Goal: Check status: Check status

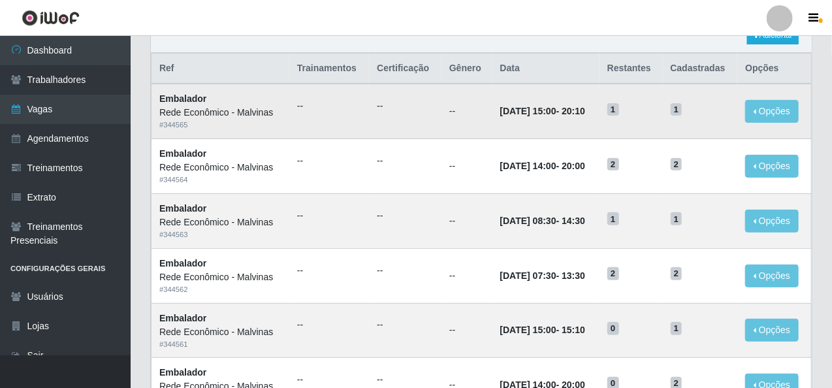
scroll to position [196, 0]
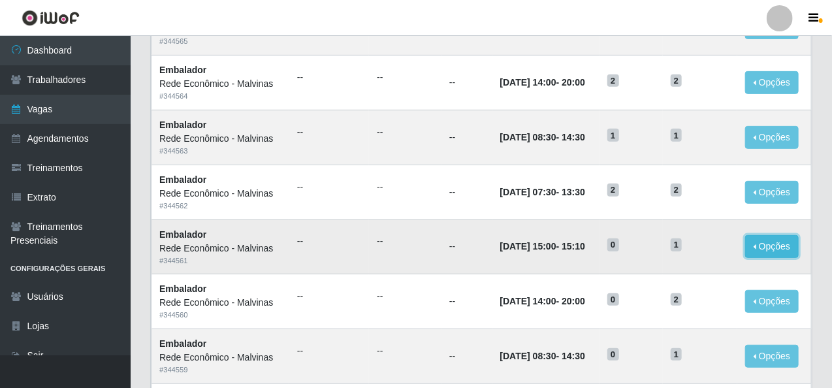
click at [773, 240] on button "Opções" at bounding box center [772, 246] width 54 height 23
click at [762, 243] on button "Opções" at bounding box center [772, 246] width 54 height 23
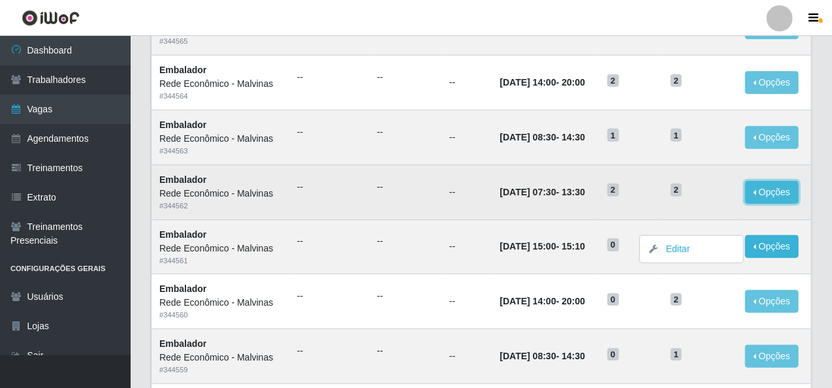
click at [771, 181] on button "Opções" at bounding box center [772, 192] width 54 height 23
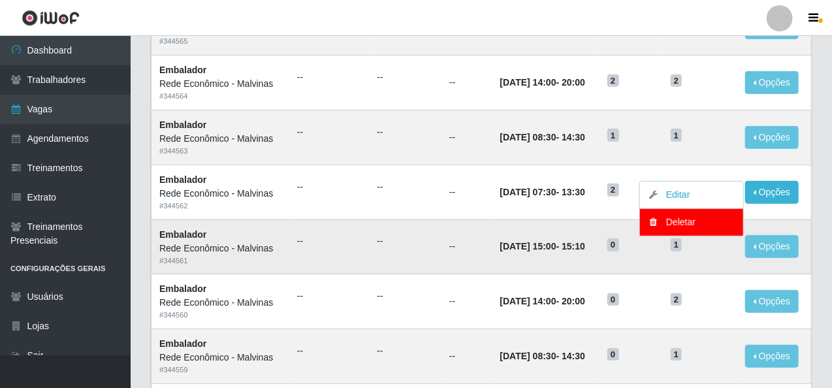
click at [542, 228] on td "[DATE] 15:00 - 15:10" at bounding box center [545, 246] width 107 height 55
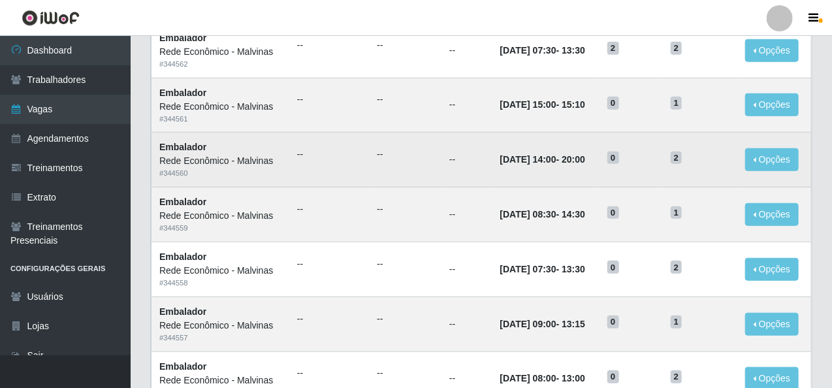
scroll to position [261, 0]
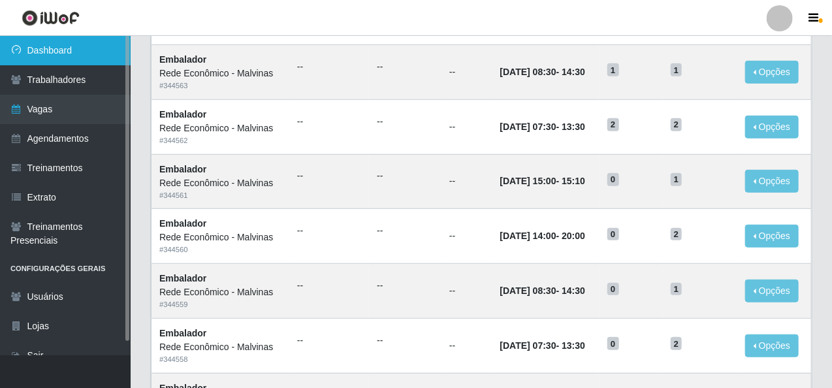
click at [84, 50] on link "Dashboard" at bounding box center [65, 50] width 131 height 29
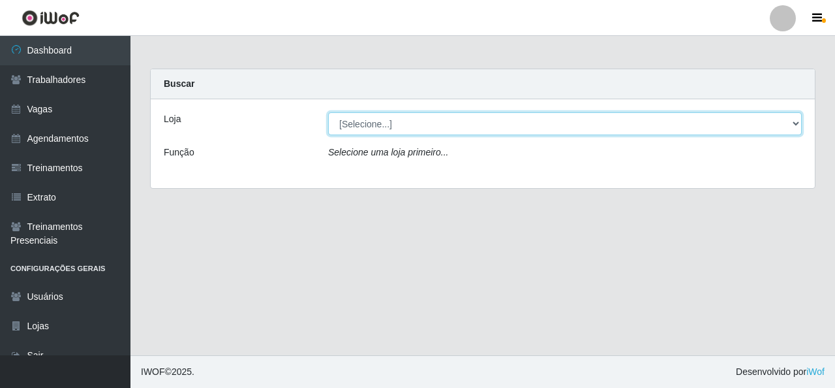
click at [382, 123] on select "[Selecione...] Rede Econômico - Malvinas Rede Econômico - Prata" at bounding box center [565, 123] width 474 height 23
select select "194"
click at [328, 112] on select "[Selecione...] Rede Econômico - Malvinas Rede Econômico - Prata" at bounding box center [565, 123] width 474 height 23
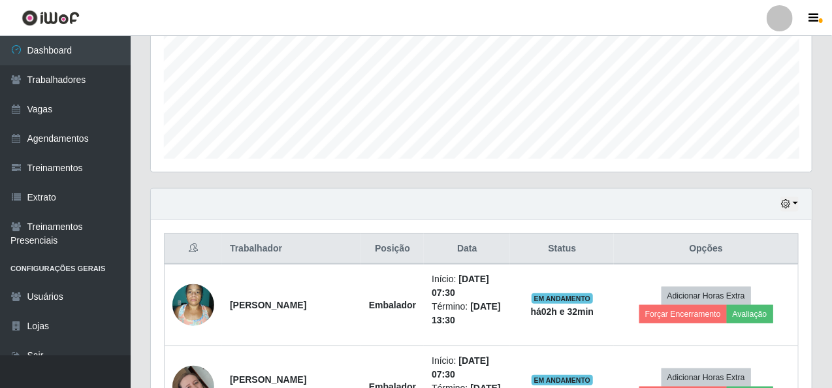
scroll to position [457, 0]
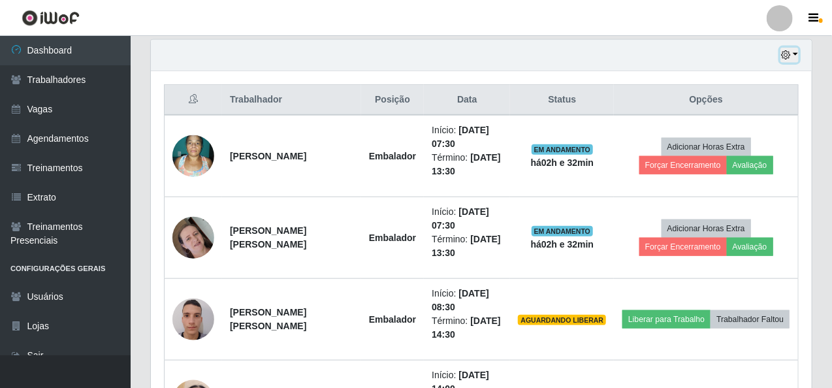
click at [796, 54] on button "button" at bounding box center [789, 55] width 18 height 15
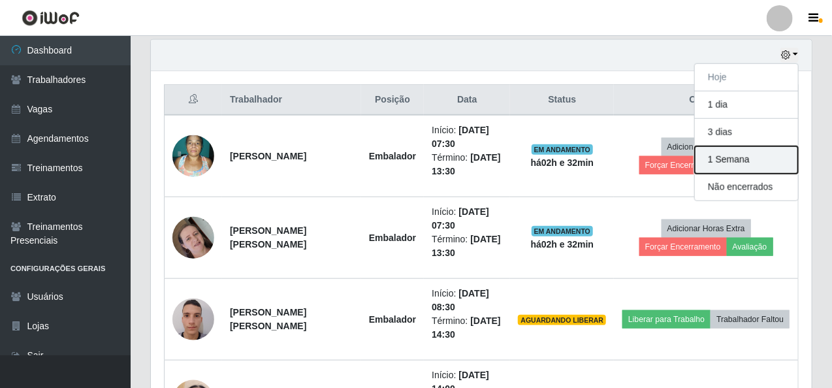
click at [754, 164] on button "1 Semana" at bounding box center [745, 159] width 103 height 27
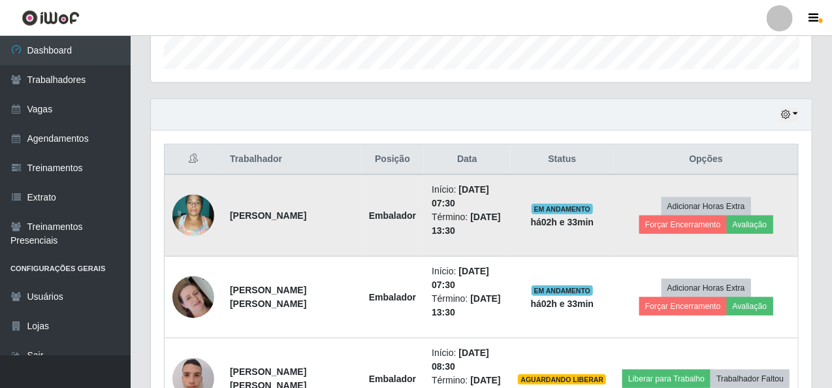
scroll to position [277, 0]
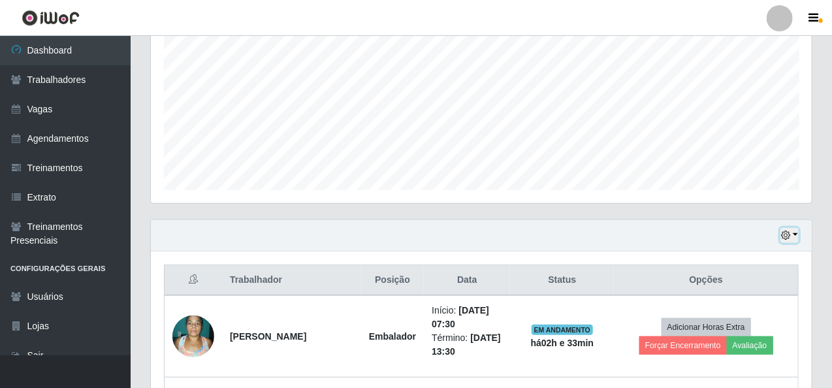
click at [794, 229] on button "button" at bounding box center [789, 235] width 18 height 15
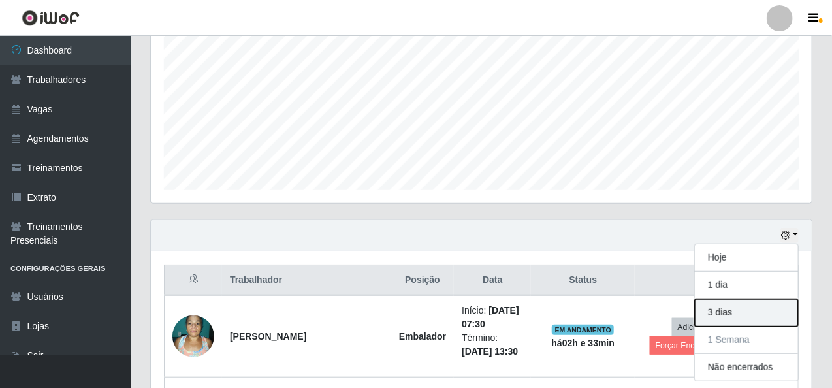
click at [728, 312] on button "3 dias" at bounding box center [745, 312] width 103 height 27
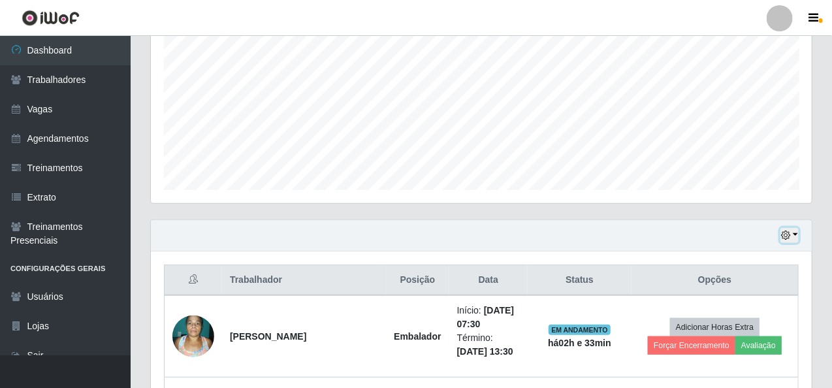
click at [790, 234] on icon "button" at bounding box center [785, 234] width 9 height 9
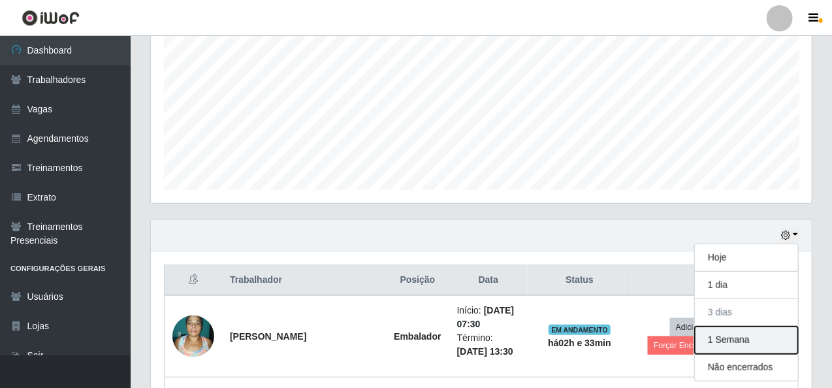
click at [761, 338] on button "1 Semana" at bounding box center [745, 339] width 103 height 27
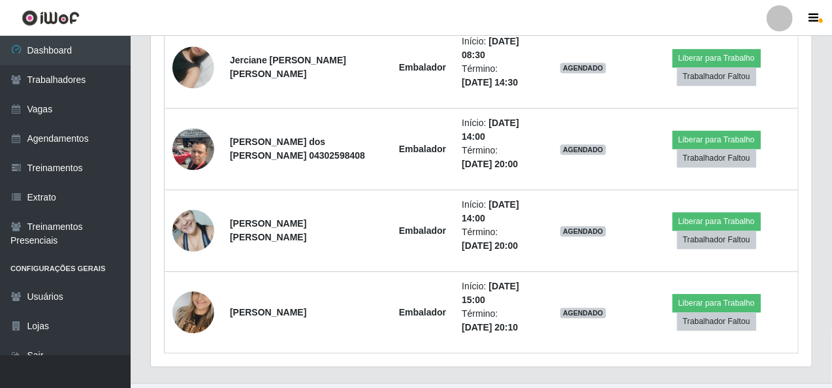
scroll to position [3340, 0]
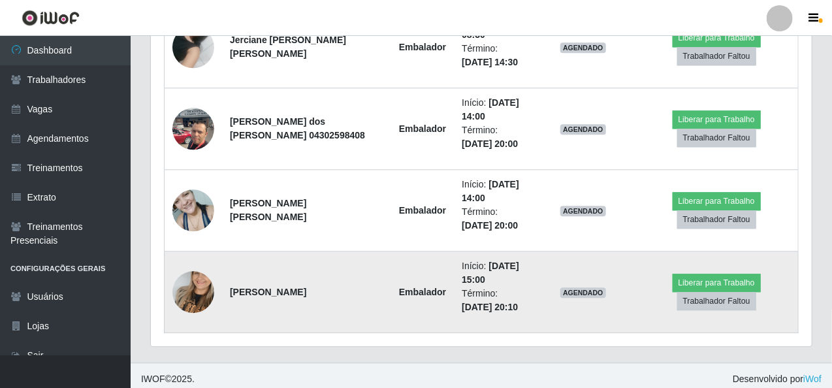
click at [193, 287] on img at bounding box center [193, 292] width 42 height 74
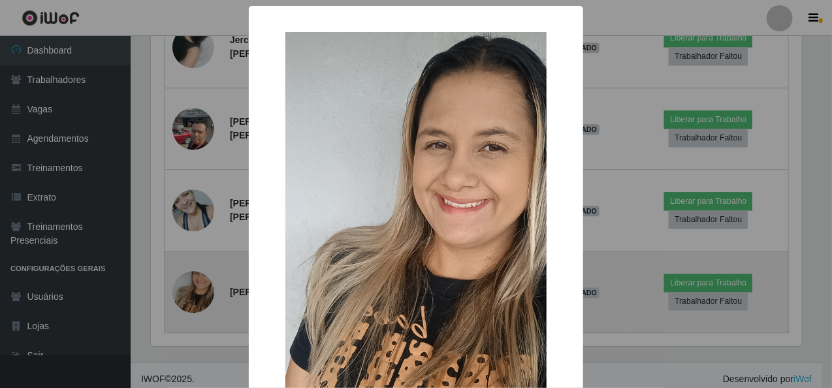
scroll to position [271, 655]
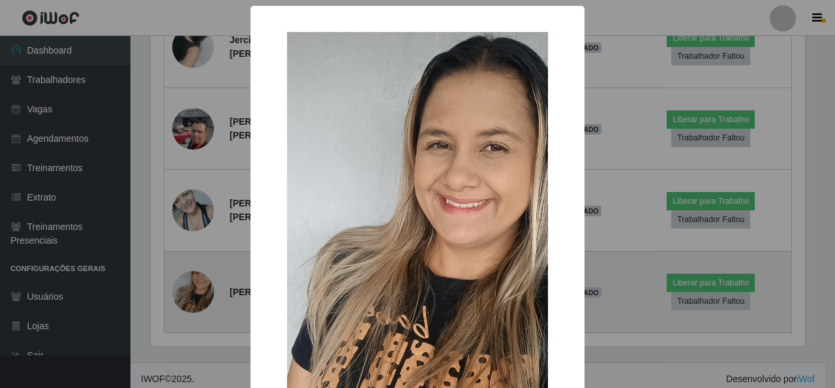
click at [193, 287] on div "× OK Cancel" at bounding box center [417, 194] width 835 height 388
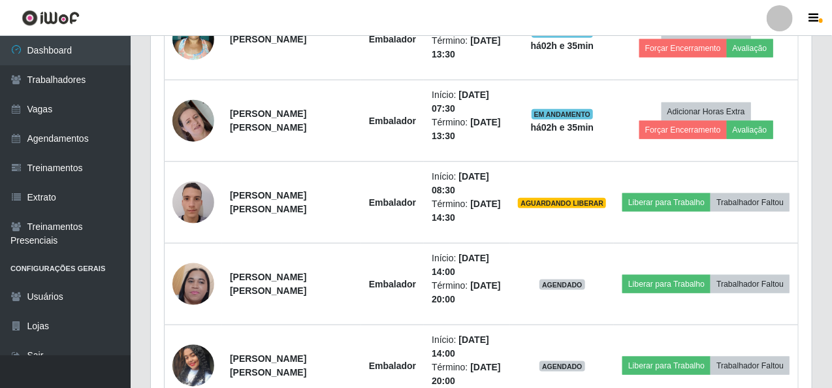
scroll to position [407, 0]
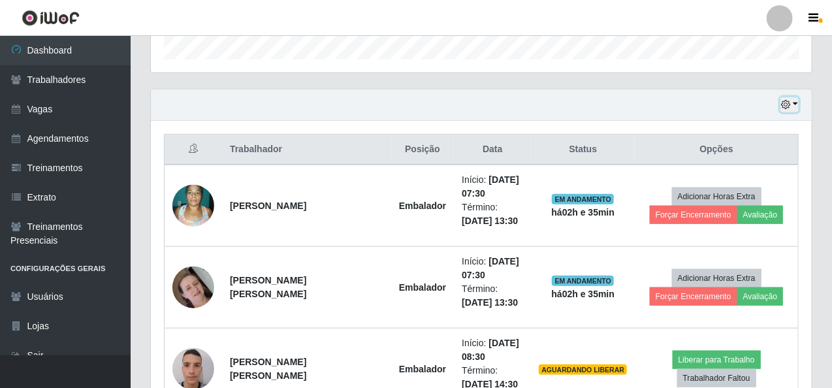
click at [796, 105] on button "button" at bounding box center [789, 104] width 18 height 15
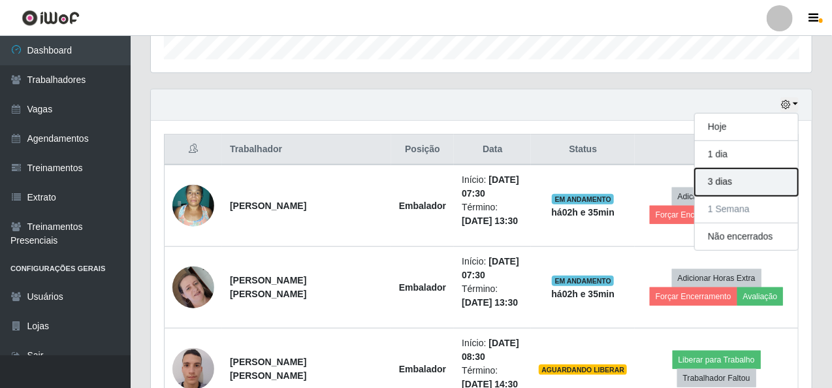
click at [747, 189] on button "3 dias" at bounding box center [745, 181] width 103 height 27
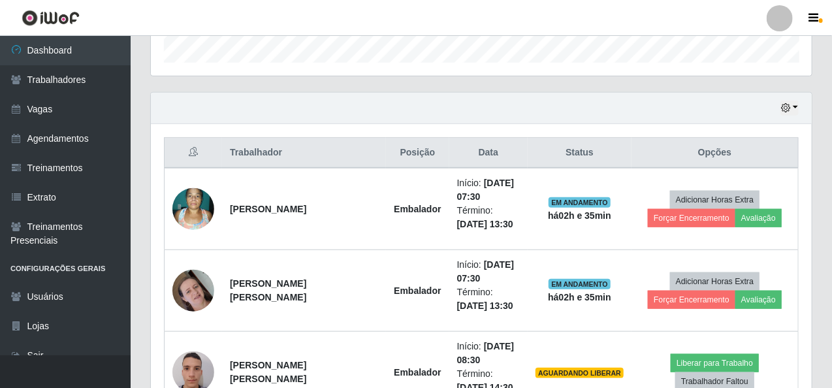
scroll to position [457, 0]
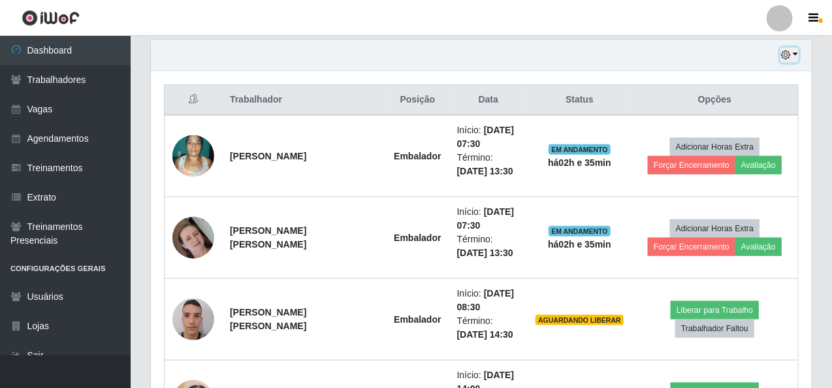
click at [796, 55] on button "button" at bounding box center [789, 55] width 18 height 15
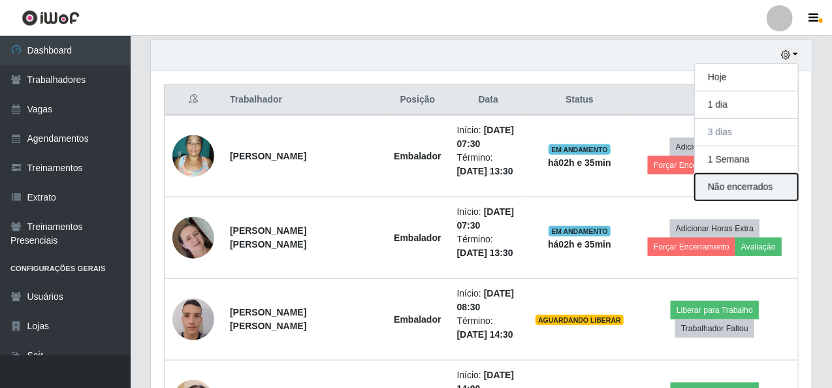
click at [757, 174] on button "Não encerrados" at bounding box center [745, 187] width 103 height 27
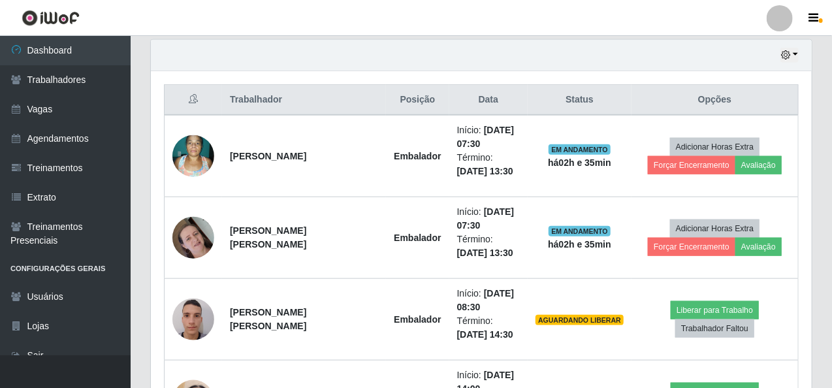
scroll to position [245, 0]
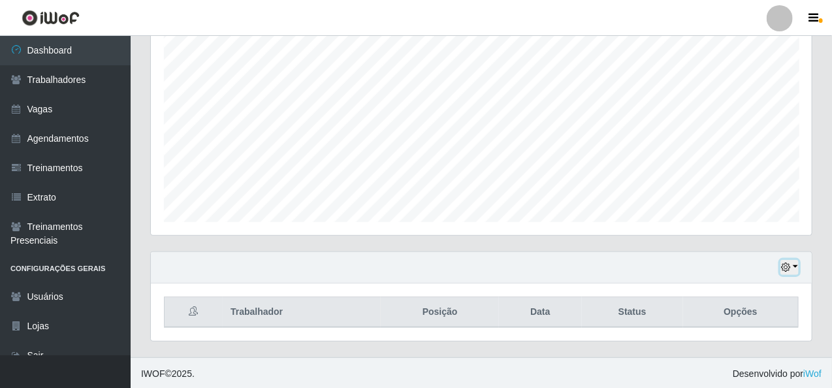
click at [793, 266] on button "button" at bounding box center [789, 267] width 18 height 15
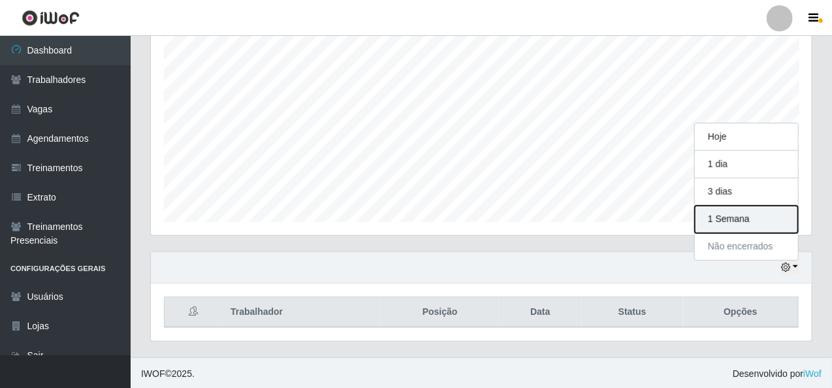
click at [781, 217] on button "1 Semana" at bounding box center [745, 219] width 103 height 27
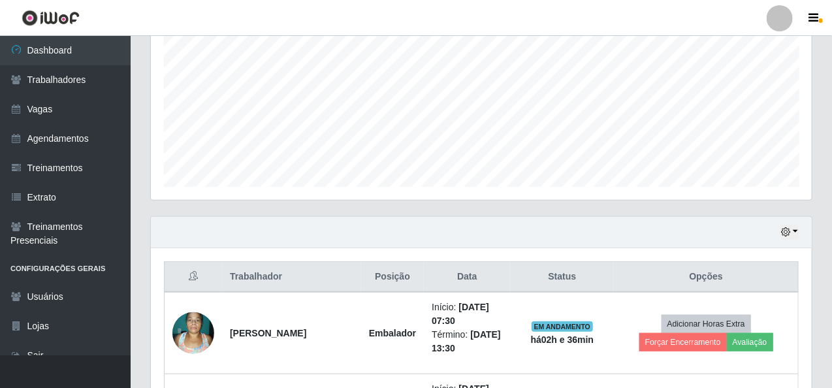
scroll to position [277, 0]
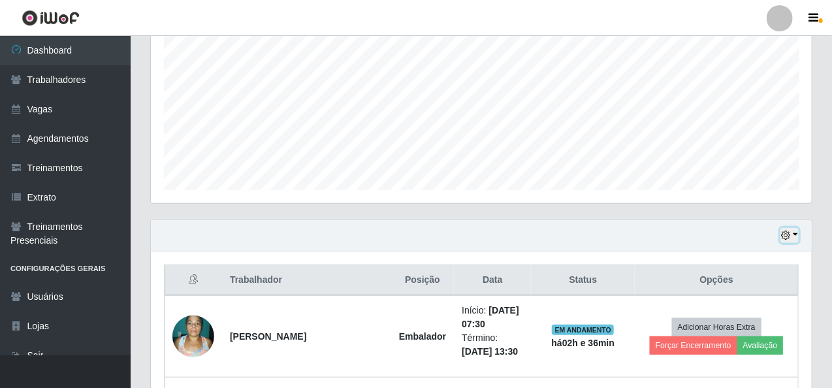
click at [793, 230] on button "button" at bounding box center [789, 235] width 18 height 15
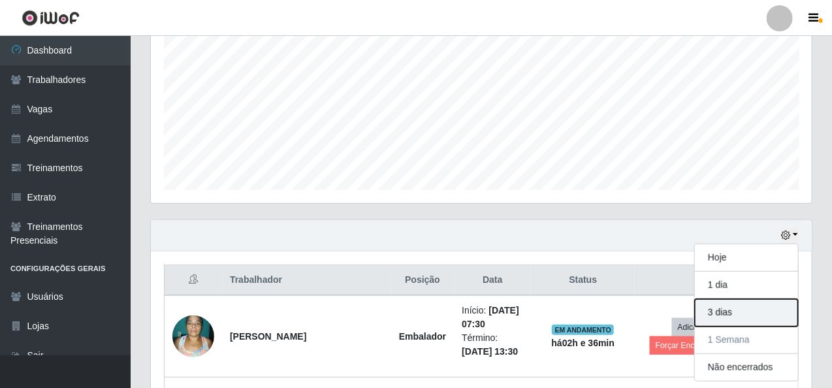
click at [739, 317] on button "3 dias" at bounding box center [745, 312] width 103 height 27
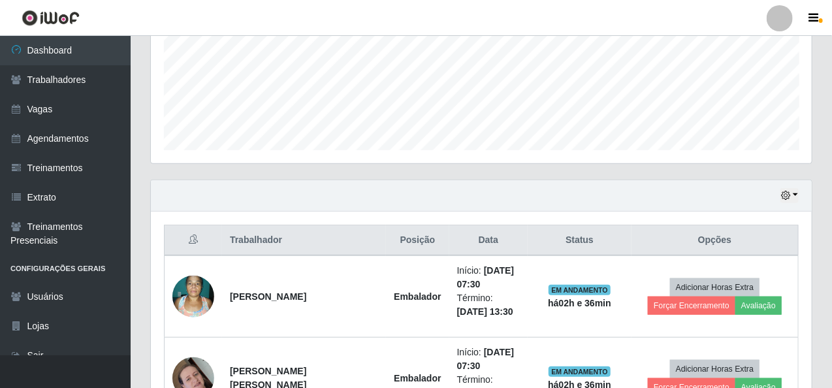
scroll to position [339, 0]
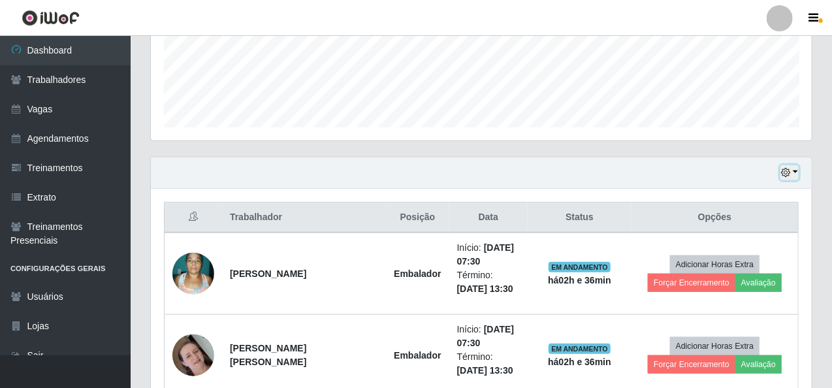
click at [794, 172] on button "button" at bounding box center [789, 172] width 18 height 15
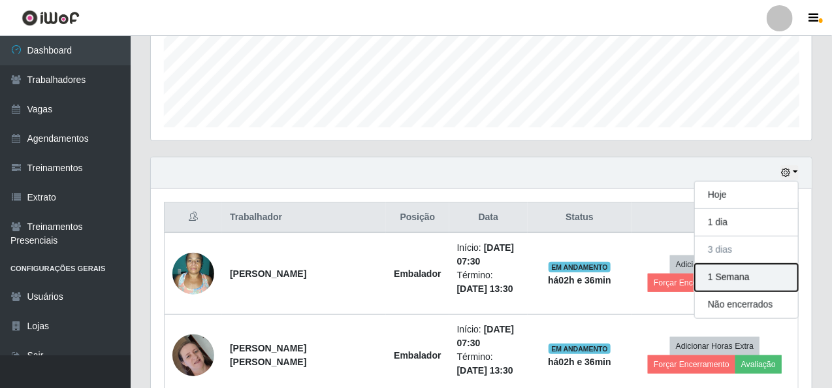
click at [741, 281] on button "1 Semana" at bounding box center [745, 277] width 103 height 27
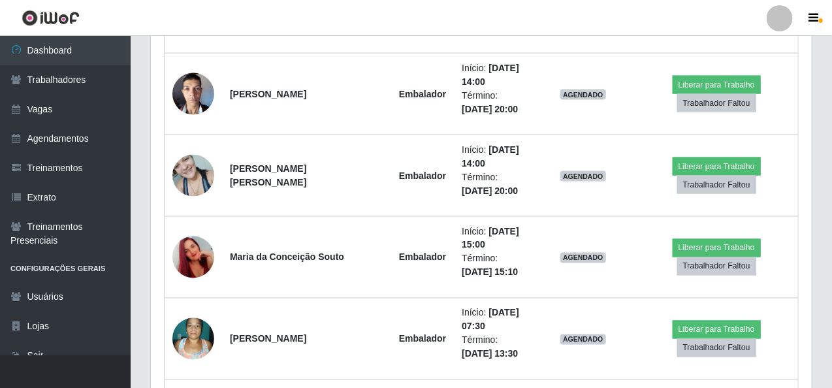
scroll to position [2887, 0]
